Goal: Information Seeking & Learning: Compare options

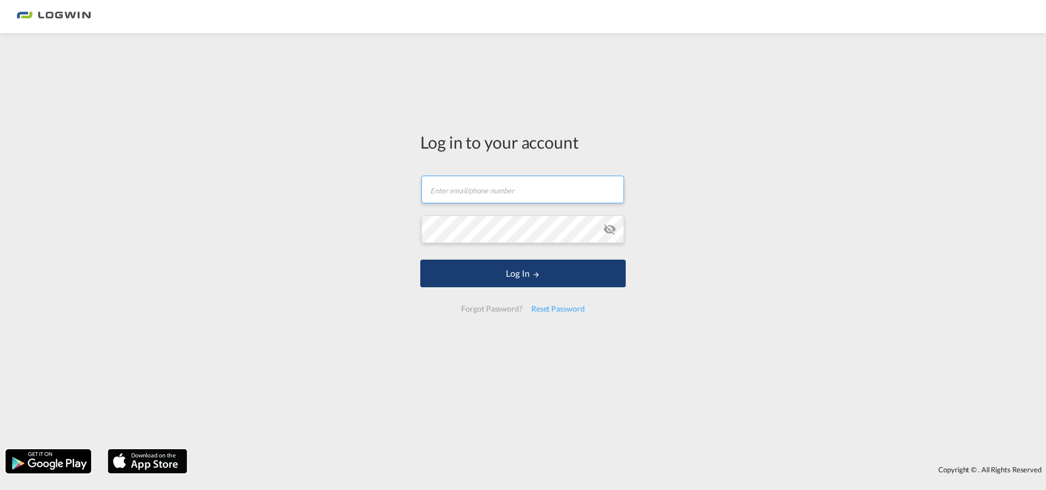
type input "[EMAIL_ADDRESS][DOMAIN_NAME]"
click at [518, 276] on button "Log In" at bounding box center [522, 273] width 205 height 28
